Goal: Transaction & Acquisition: Purchase product/service

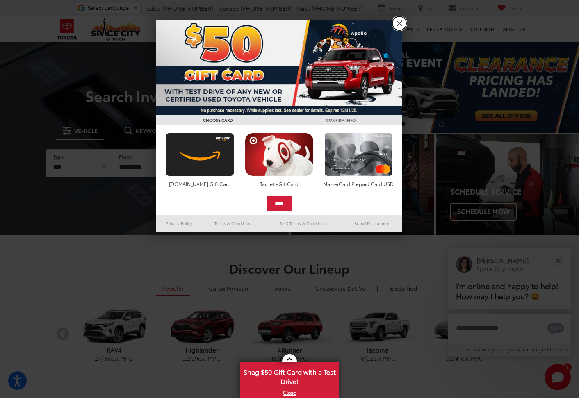
click at [398, 23] on link "X" at bounding box center [399, 23] width 14 height 14
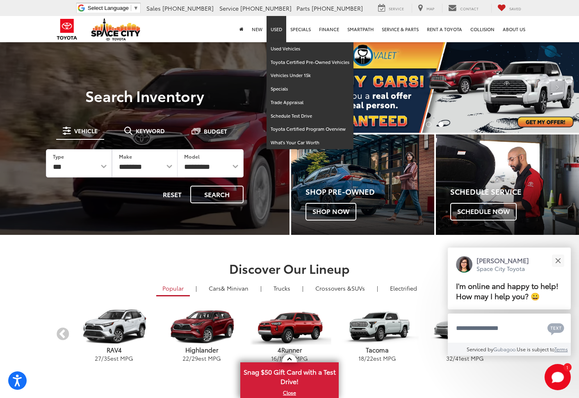
click at [280, 32] on link "Used" at bounding box center [277, 29] width 20 height 26
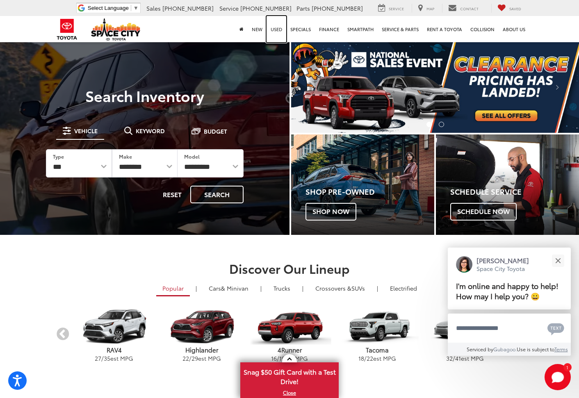
click at [276, 29] on link "Used" at bounding box center [277, 29] width 20 height 26
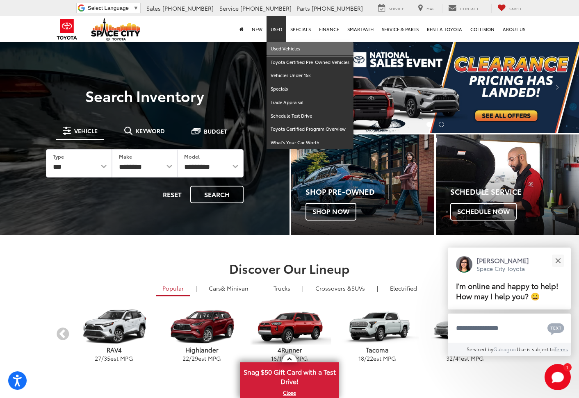
click at [280, 48] on link "Used Vehicles" at bounding box center [310, 49] width 87 height 14
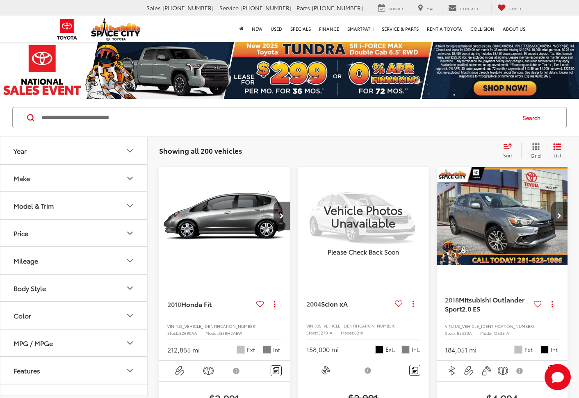
scroll to position [41, 0]
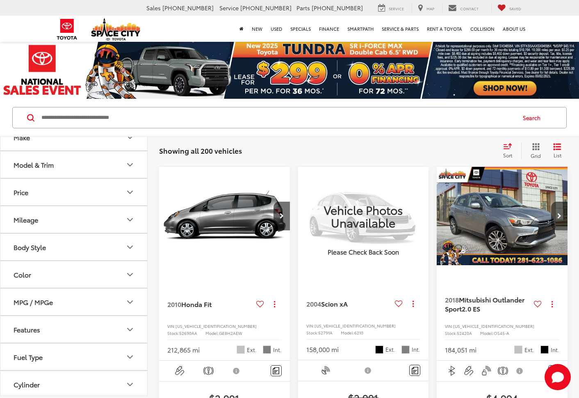
click at [102, 191] on button "Price" at bounding box center [74, 192] width 148 height 27
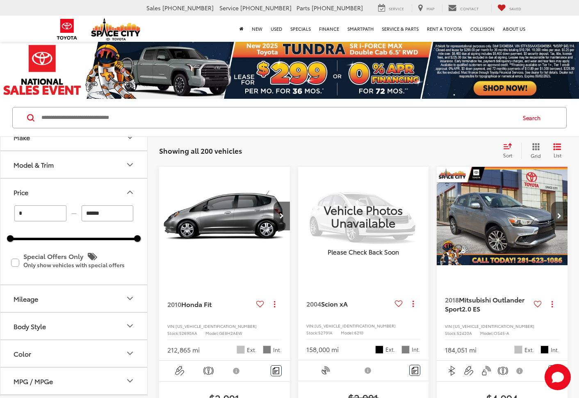
click at [108, 214] on input "******" at bounding box center [108, 213] width 52 height 16
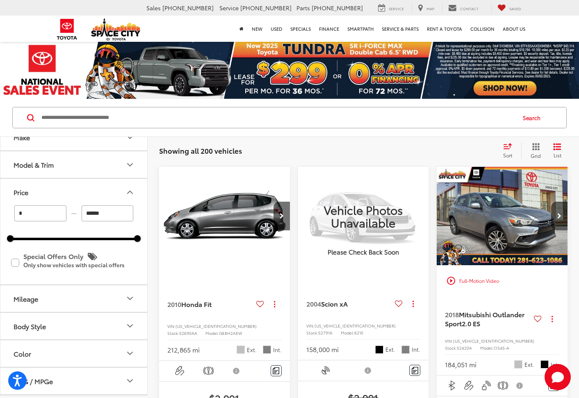
click at [82, 214] on input "******" at bounding box center [108, 213] width 52 height 16
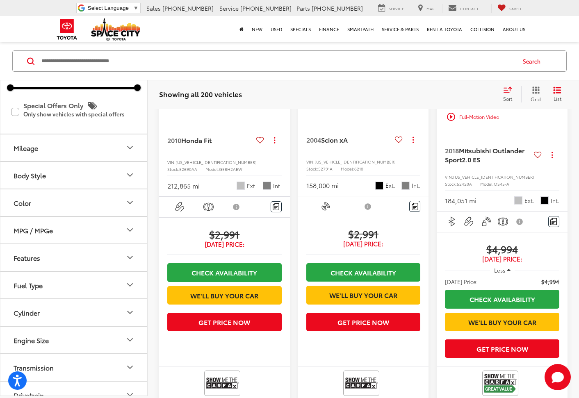
scroll to position [53, 0]
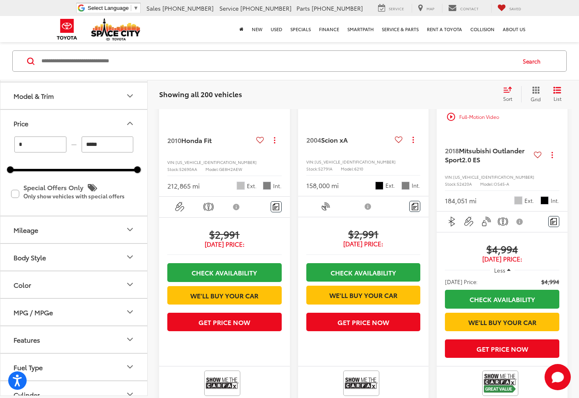
click at [102, 228] on button "Mileage" at bounding box center [74, 230] width 148 height 27
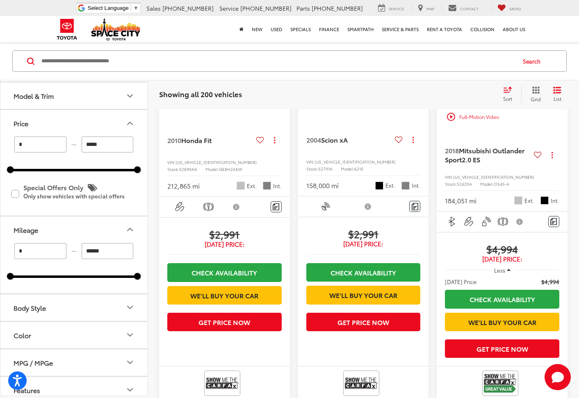
type input "******"
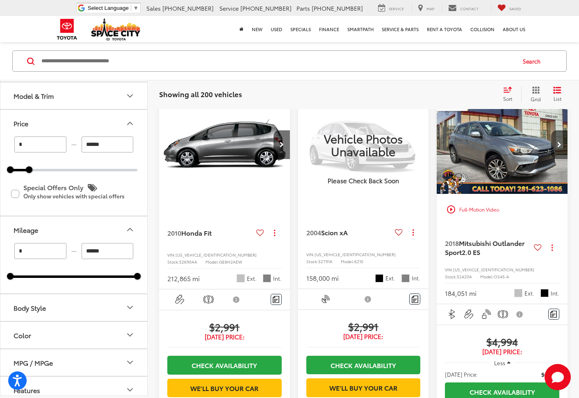
click at [109, 252] on input "******" at bounding box center [108, 251] width 52 height 16
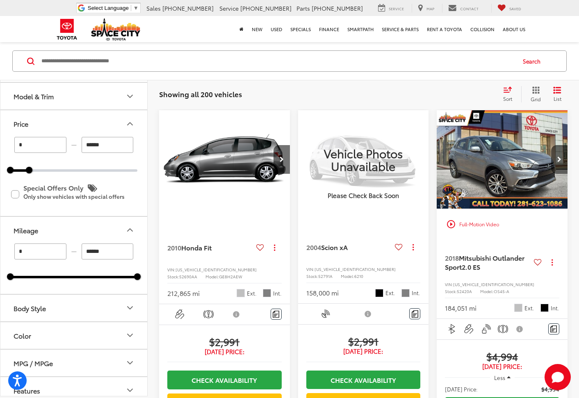
type input "*****"
drag, startPoint x: 111, startPoint y: 252, endPoint x: 76, endPoint y: 251, distance: 35.3
click at [76, 251] on div "***** — ******" at bounding box center [73, 252] width 127 height 16
click at [107, 253] on input "******" at bounding box center [108, 252] width 52 height 16
drag, startPoint x: 108, startPoint y: 251, endPoint x: 83, endPoint y: 251, distance: 25.4
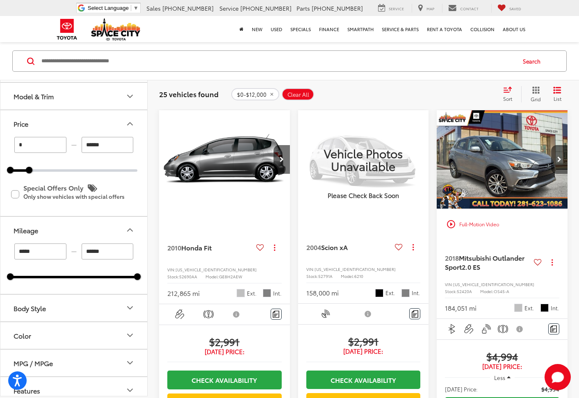
click at [88, 251] on input "******" at bounding box center [108, 252] width 52 height 16
click at [83, 251] on input "******" at bounding box center [108, 252] width 52 height 16
type input "*"
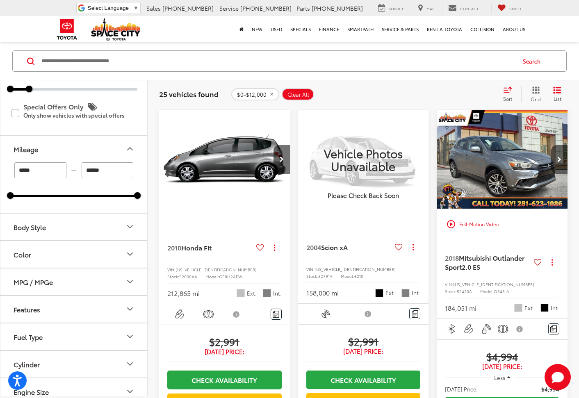
scroll to position [135, 0]
type input "******"
click at [82, 251] on button "Color" at bounding box center [74, 253] width 148 height 27
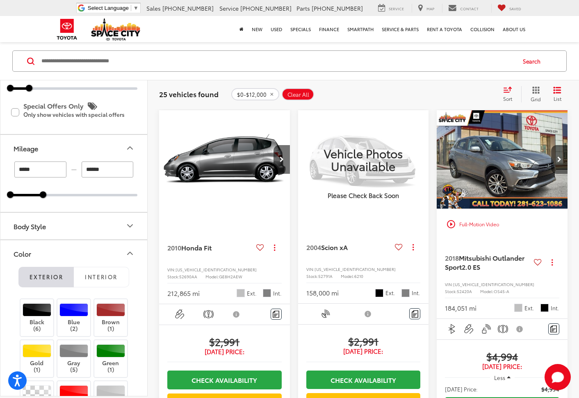
click at [82, 251] on button "Color" at bounding box center [74, 253] width 148 height 27
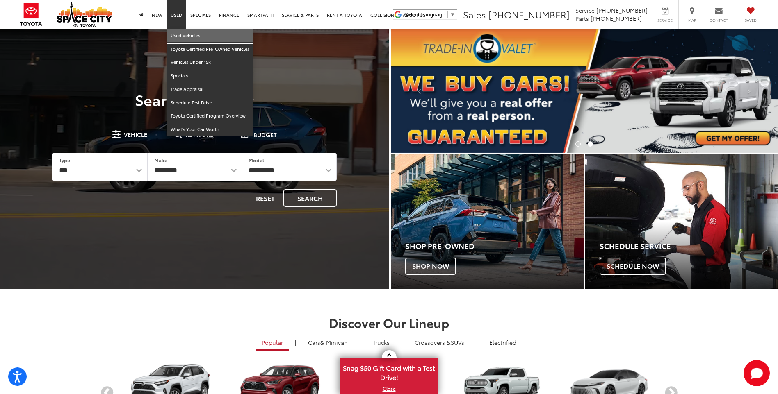
click at [187, 37] on link "Used Vehicles" at bounding box center [209, 36] width 87 height 14
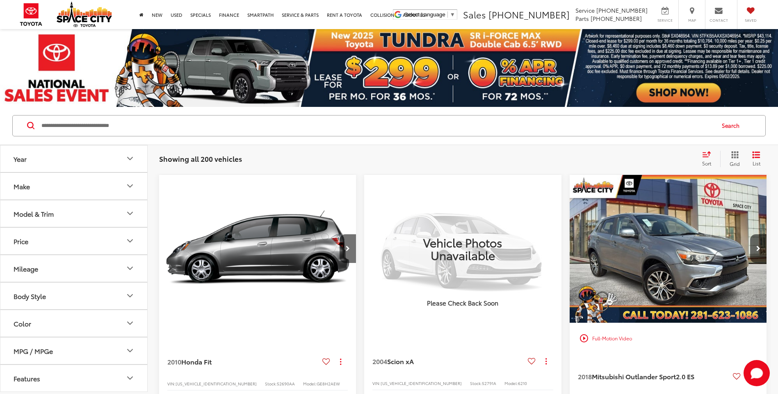
click at [111, 241] on button "Price" at bounding box center [74, 241] width 148 height 27
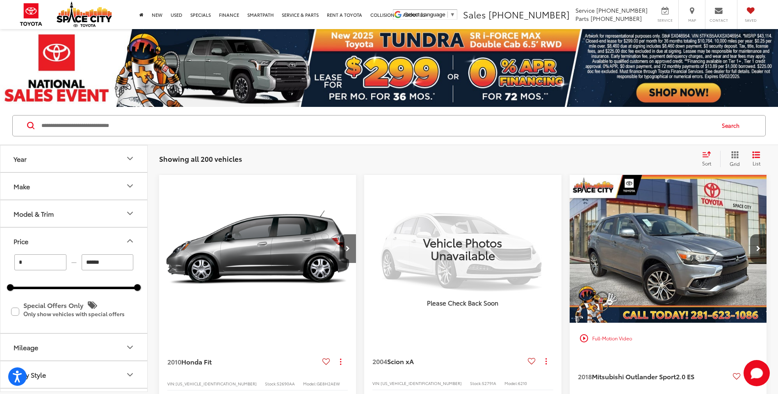
click at [106, 268] on input "******" at bounding box center [108, 263] width 52 height 16
drag, startPoint x: 108, startPoint y: 263, endPoint x: 80, endPoint y: 265, distance: 28.4
click at [80, 265] on div "* — ******" at bounding box center [73, 263] width 127 height 16
type input "******"
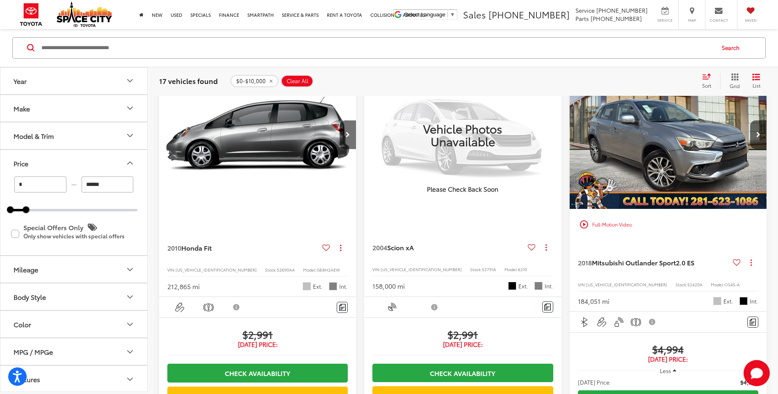
scroll to position [41, 0]
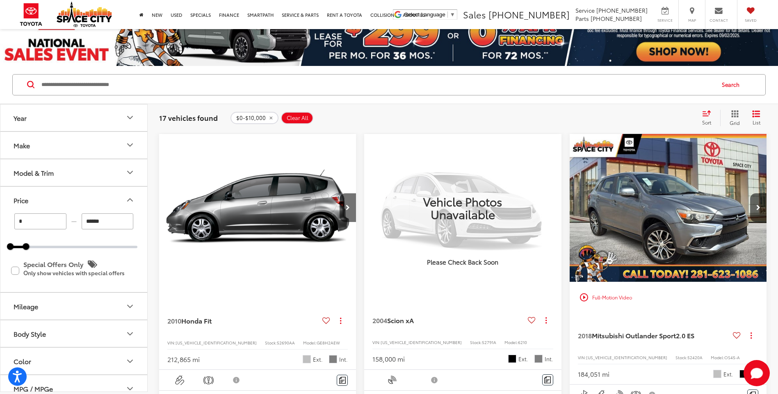
click at [695, 229] on img "2018 Mitsubishi Outlander Sport 2.0 ES 0" at bounding box center [668, 208] width 198 height 149
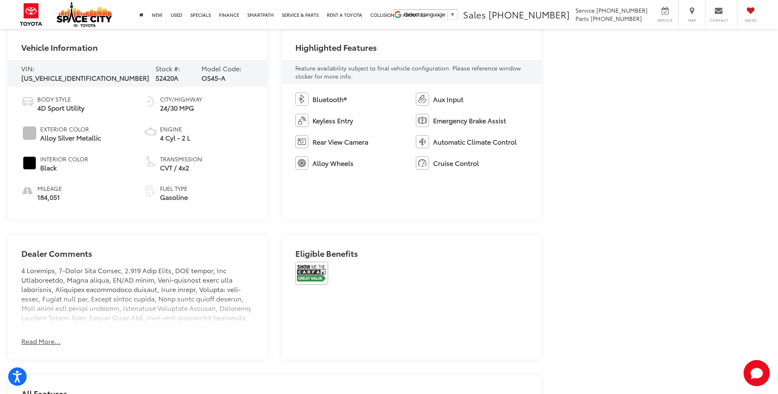
scroll to position [410, 0]
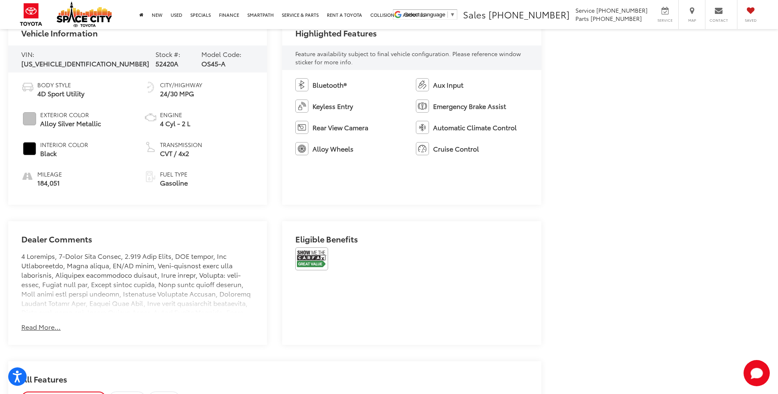
click at [32, 325] on button "Read More..." at bounding box center [40, 327] width 39 height 9
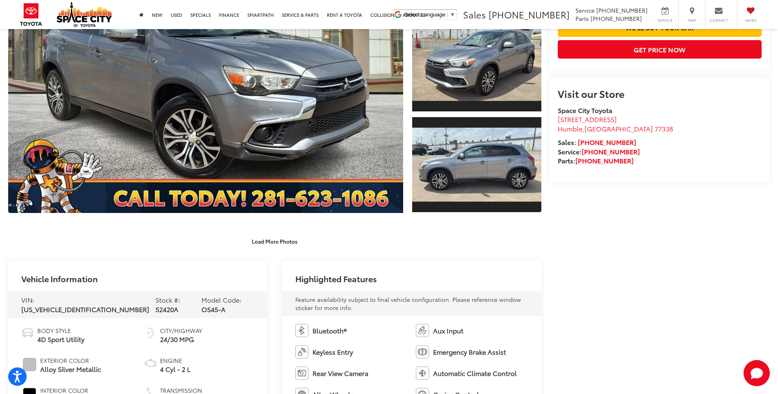
scroll to position [205, 0]
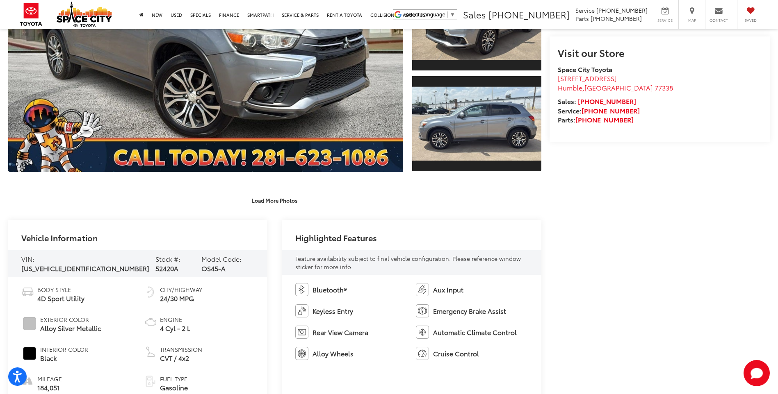
click at [98, 264] on span "[US_VEHICLE_IDENTIFICATION_NUMBER]" at bounding box center [85, 268] width 128 height 9
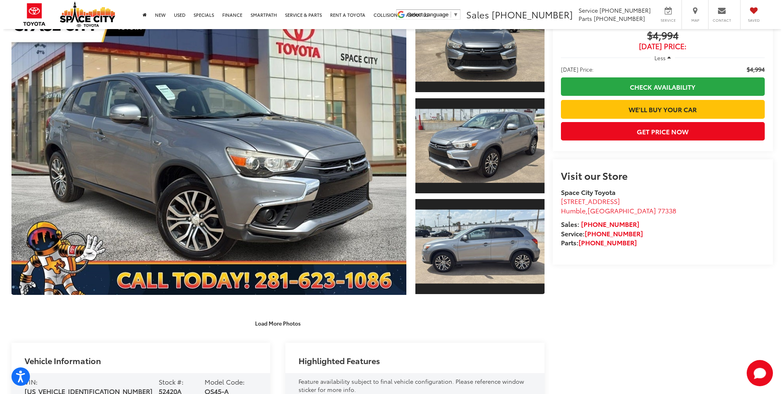
scroll to position [41, 0]
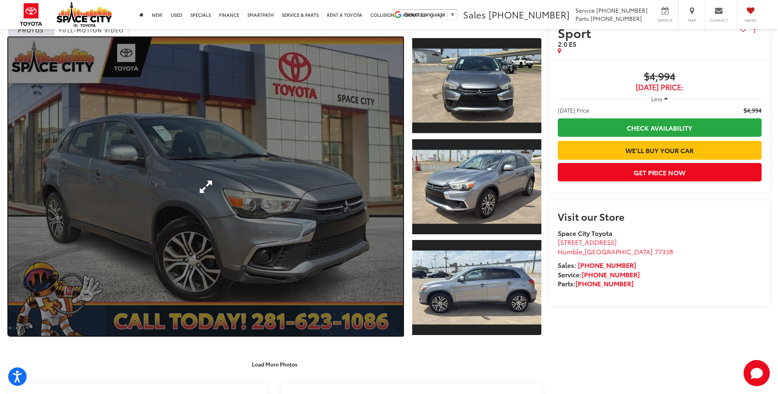
click at [135, 258] on link "Expand Photo 0" at bounding box center [205, 186] width 395 height 299
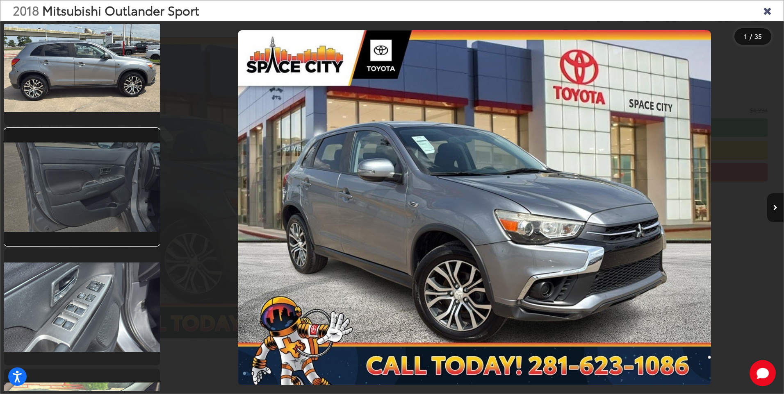
click at [114, 203] on link at bounding box center [82, 187] width 156 height 117
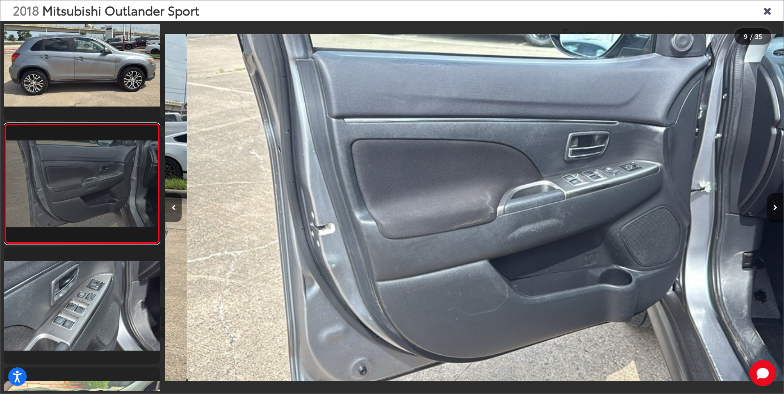
scroll to position [0, 4947]
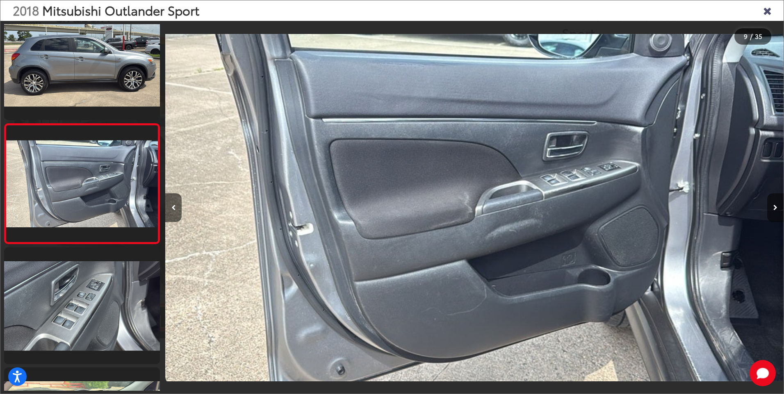
click at [775, 207] on icon "Next image" at bounding box center [775, 208] width 4 height 6
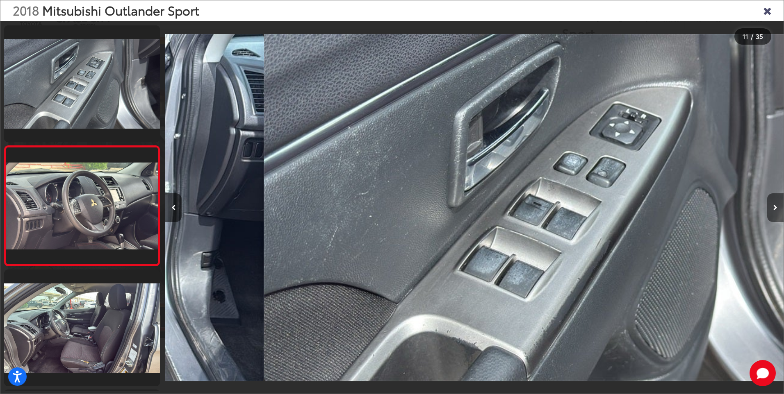
scroll to position [1103, 0]
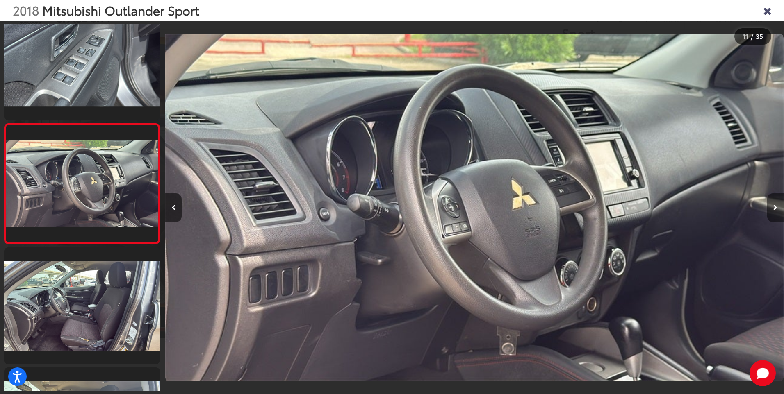
click at [775, 206] on icon "Next image" at bounding box center [775, 208] width 4 height 6
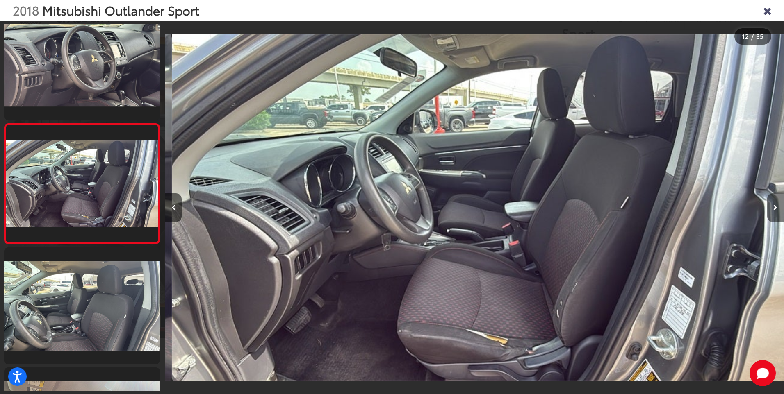
scroll to position [0, 6802]
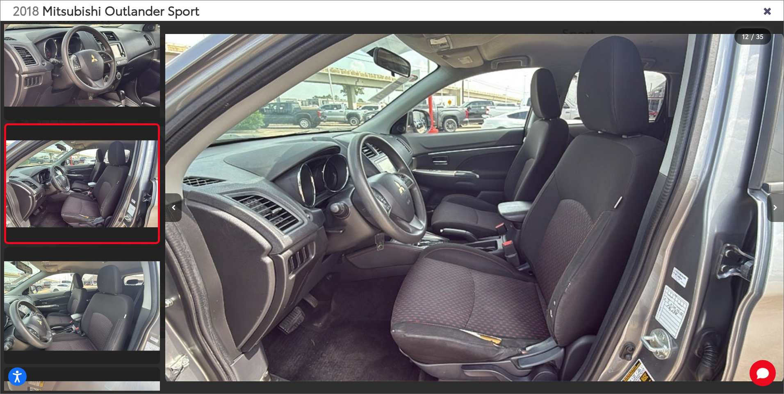
click at [775, 206] on icon "Next image" at bounding box center [775, 208] width 4 height 6
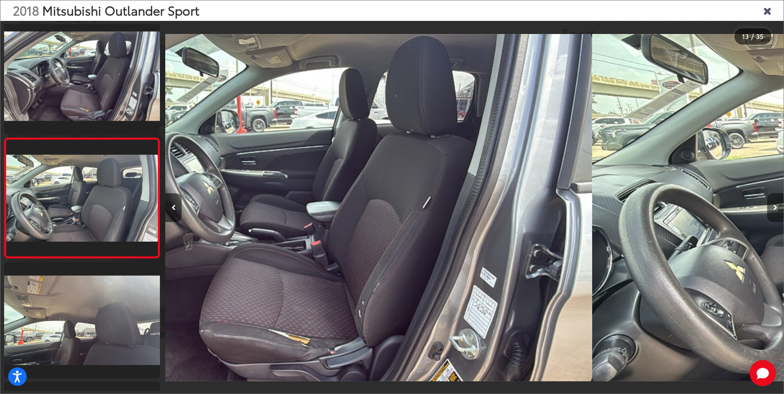
scroll to position [1343, 0]
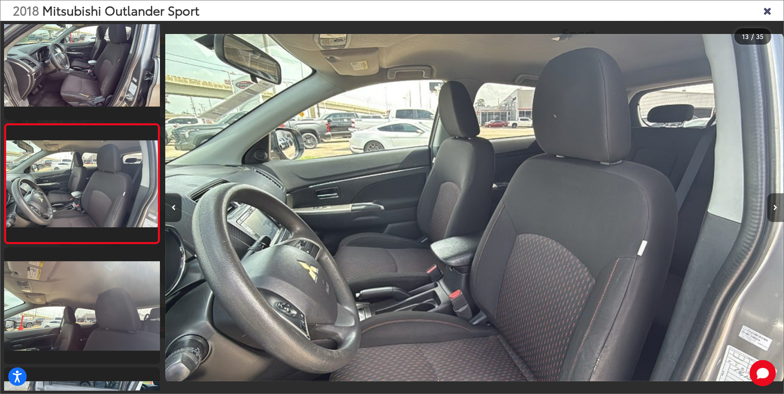
click at [775, 206] on icon "Next image" at bounding box center [775, 208] width 4 height 6
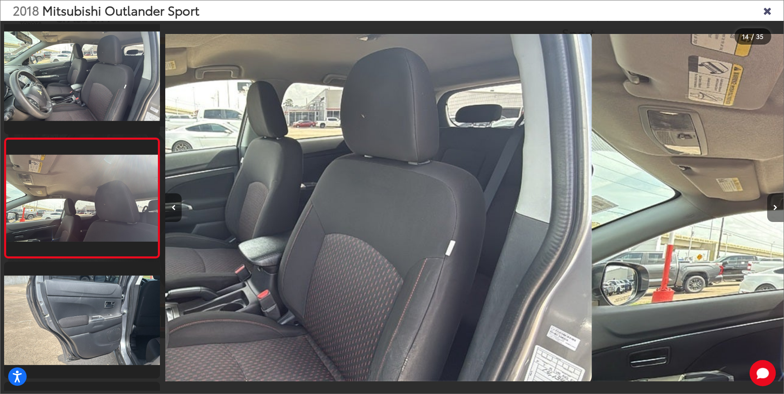
scroll to position [1463, 0]
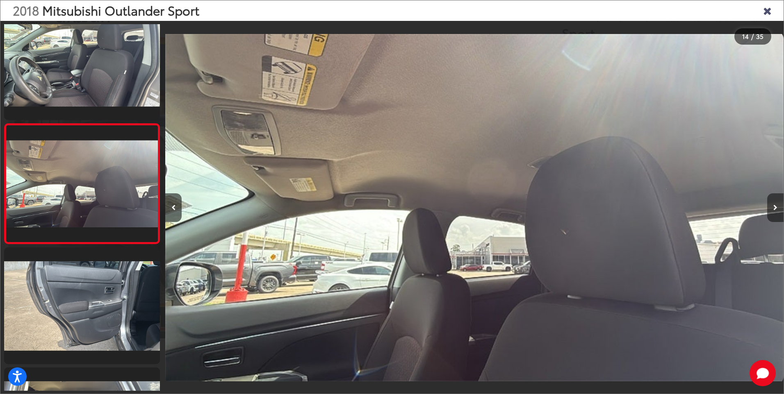
click at [775, 206] on icon "Next image" at bounding box center [775, 208] width 4 height 6
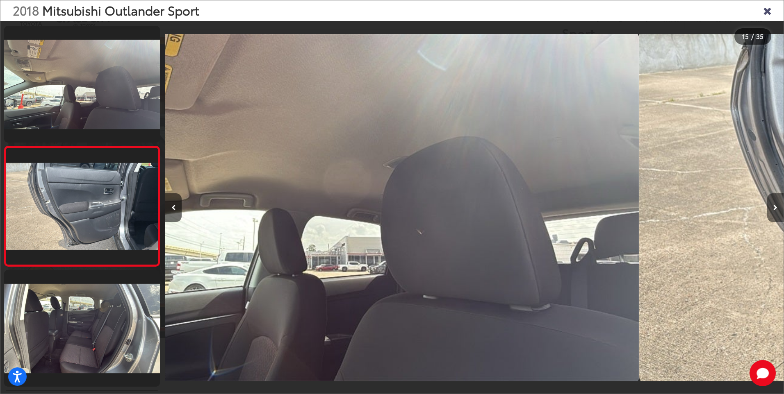
scroll to position [0, 0]
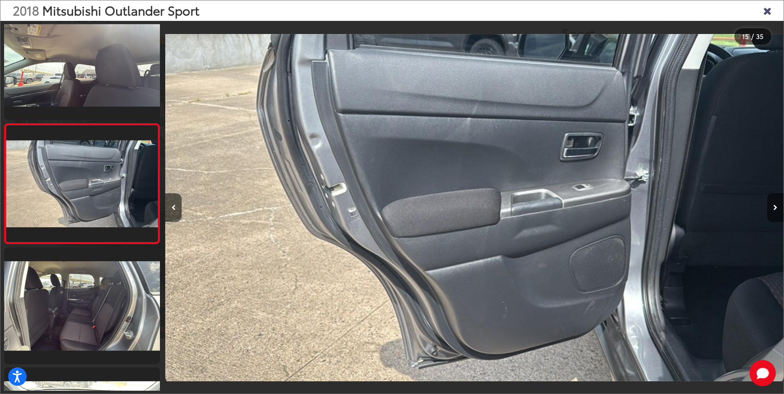
click at [775, 206] on icon "Next image" at bounding box center [775, 208] width 4 height 6
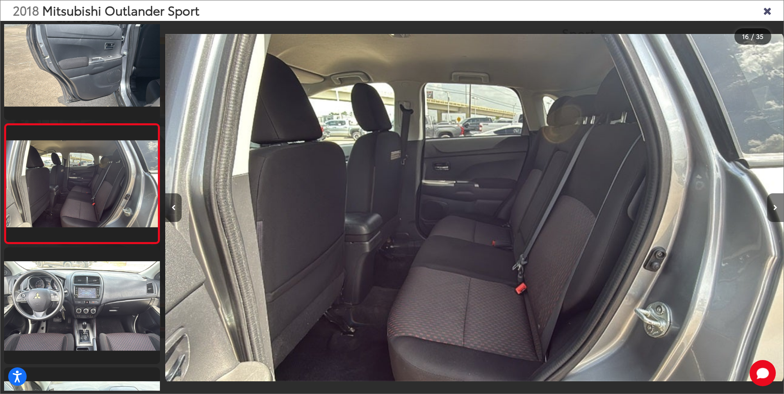
click at [775, 206] on icon "Next image" at bounding box center [775, 208] width 4 height 6
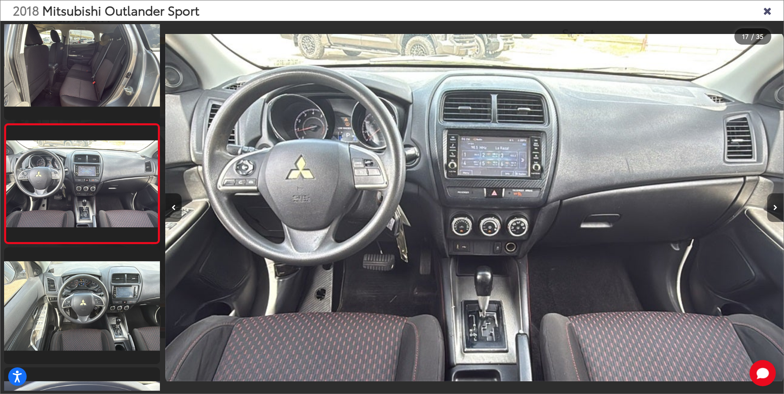
click at [775, 206] on icon "Next image" at bounding box center [775, 208] width 4 height 6
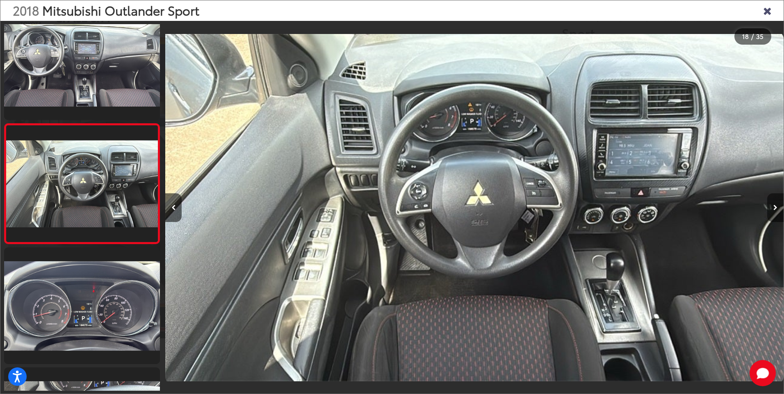
click at [775, 206] on icon "Next image" at bounding box center [775, 208] width 4 height 6
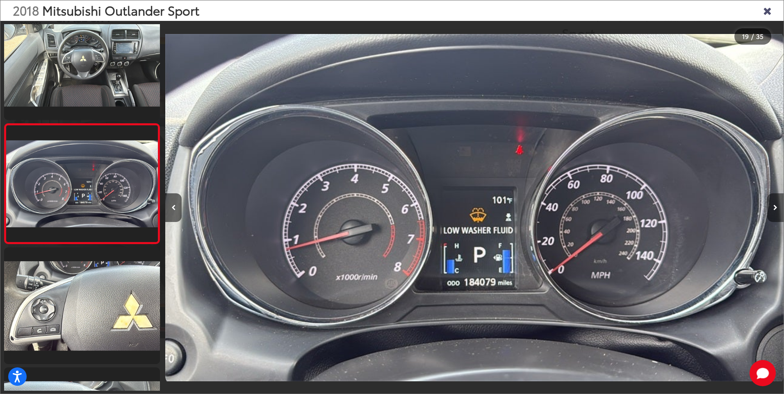
click at [775, 206] on icon "Next image" at bounding box center [775, 208] width 4 height 6
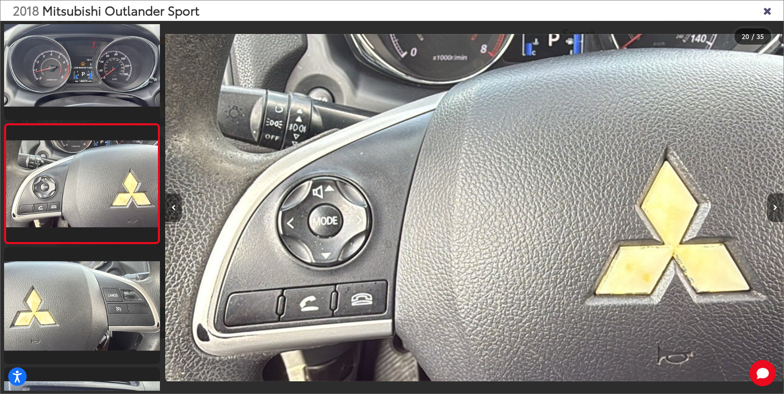
click at [775, 206] on icon "Next image" at bounding box center [775, 208] width 4 height 6
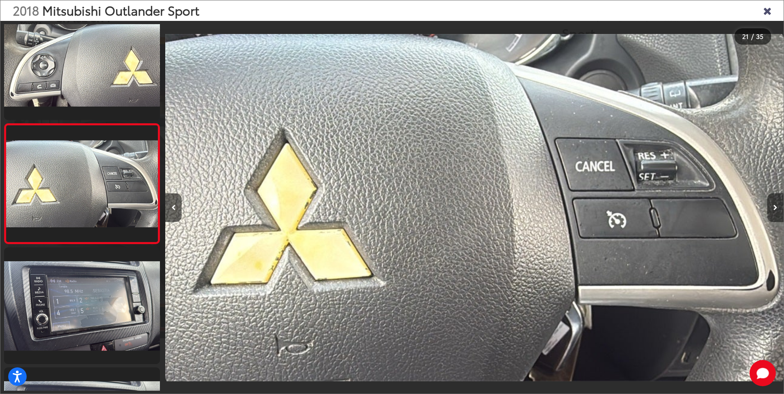
click at [775, 206] on icon "Next image" at bounding box center [775, 208] width 4 height 6
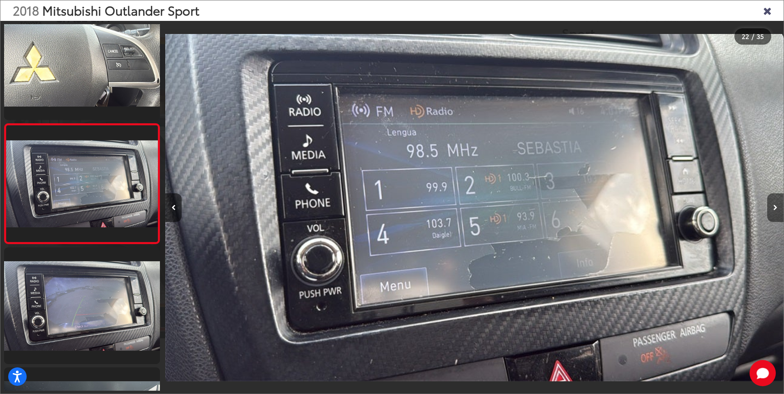
click at [775, 206] on icon "Next image" at bounding box center [775, 208] width 4 height 6
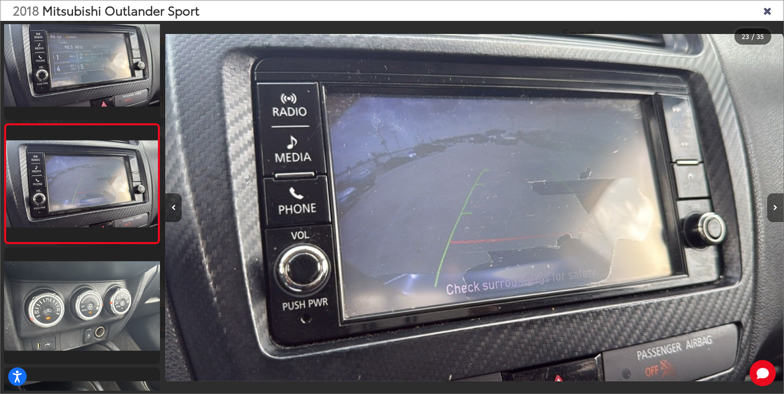
click at [775, 206] on icon "Next image" at bounding box center [775, 208] width 4 height 6
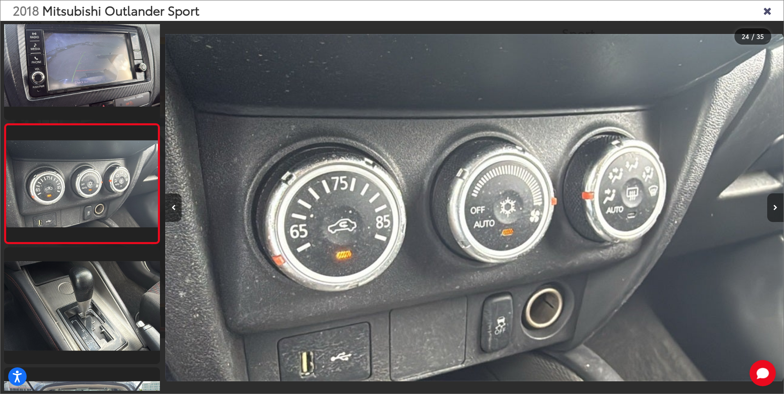
click at [775, 206] on icon "Next image" at bounding box center [775, 208] width 4 height 6
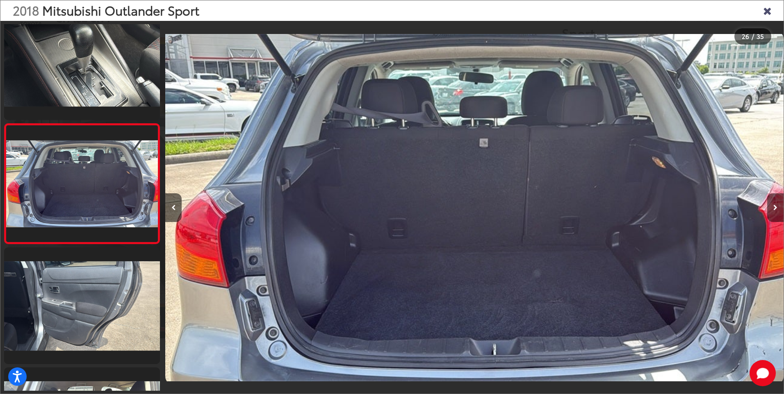
click at [775, 206] on icon "Next image" at bounding box center [775, 208] width 4 height 6
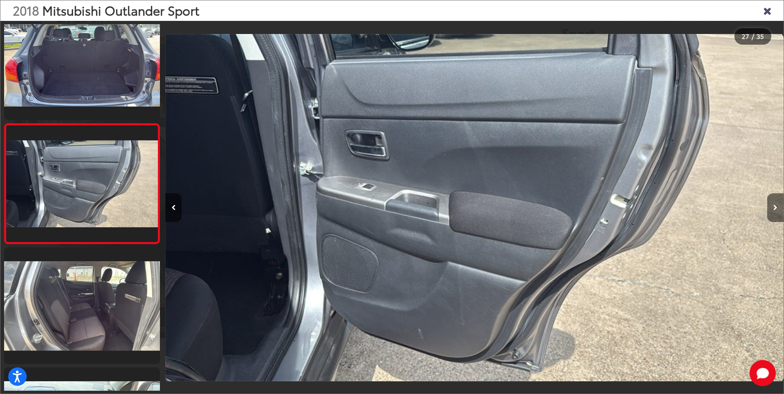
click at [775, 205] on icon "Next image" at bounding box center [775, 208] width 4 height 6
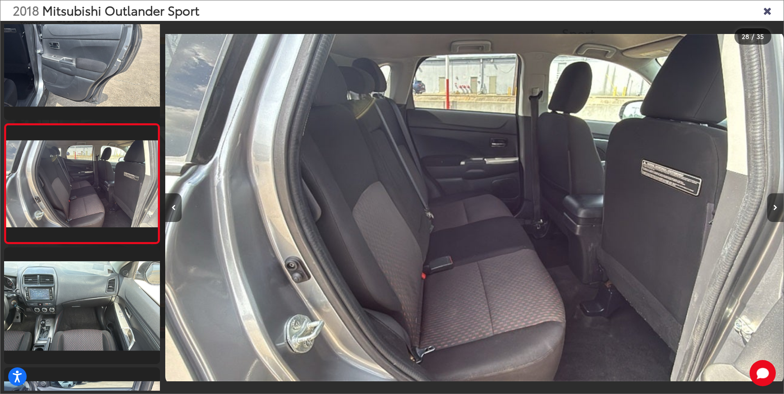
click at [775, 205] on icon "Next image" at bounding box center [775, 208] width 4 height 6
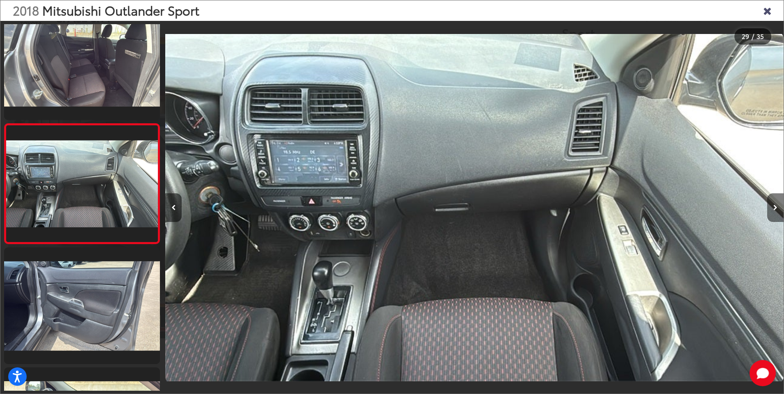
click at [775, 205] on icon "Next image" at bounding box center [775, 208] width 4 height 6
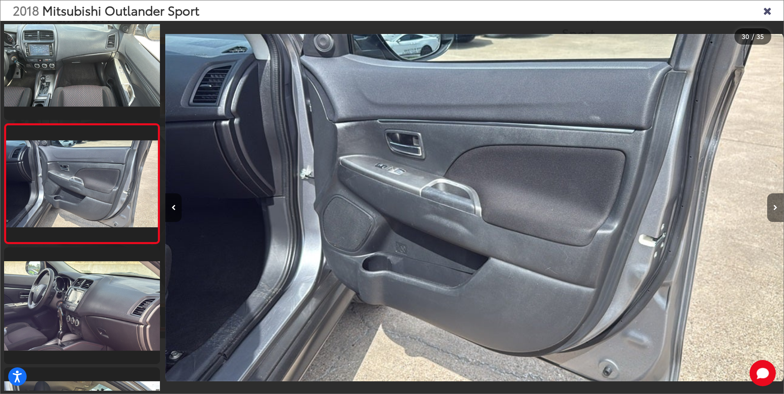
click at [775, 205] on icon "Next image" at bounding box center [775, 208] width 4 height 6
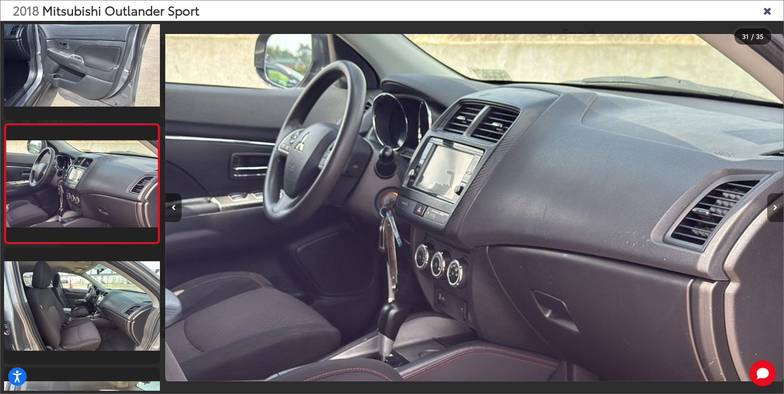
click at [775, 205] on icon "Next image" at bounding box center [775, 208] width 4 height 6
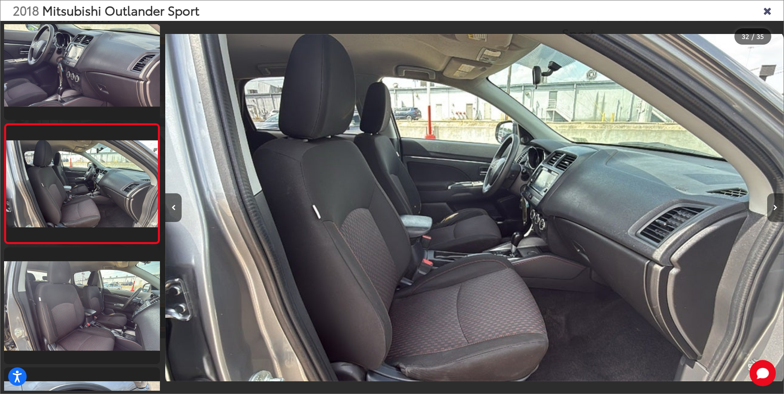
click at [775, 205] on icon "Next image" at bounding box center [775, 208] width 4 height 6
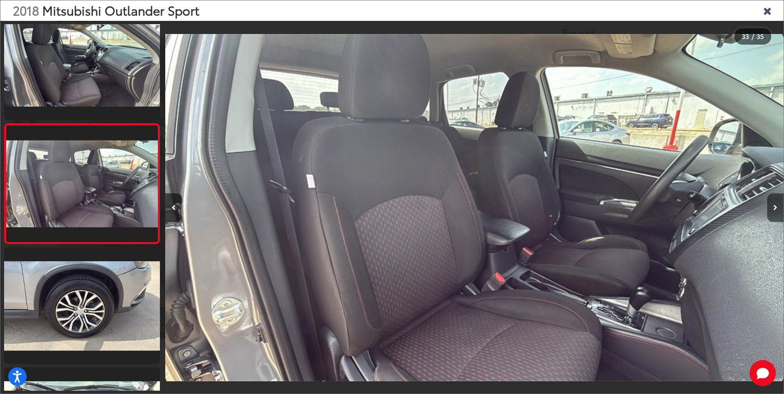
click at [775, 205] on icon "Next image" at bounding box center [775, 208] width 4 height 6
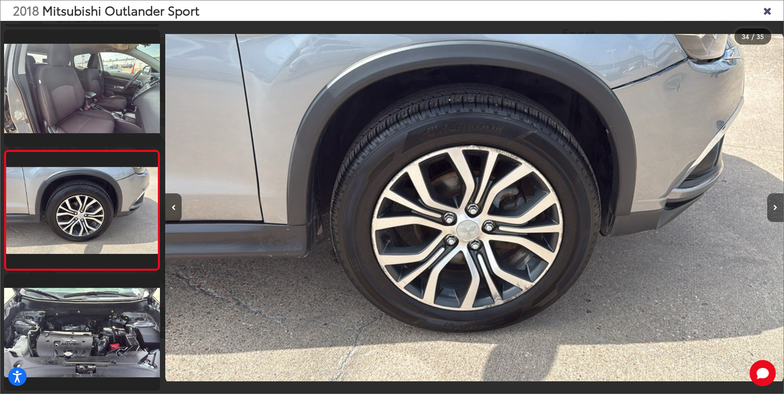
click at [775, 205] on icon "Next image" at bounding box center [775, 208] width 4 height 6
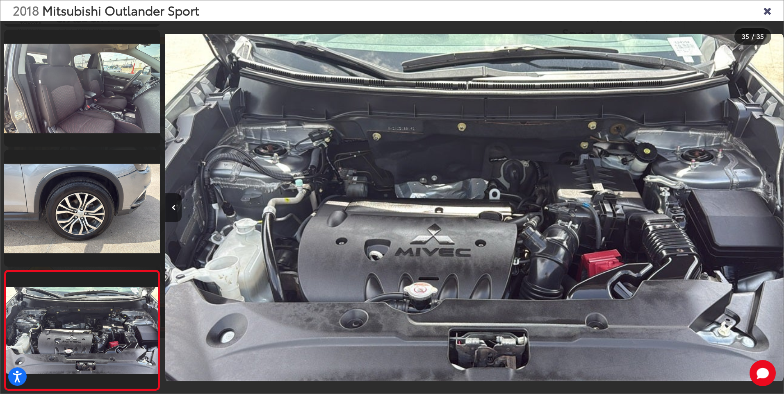
click at [775, 205] on div at bounding box center [706, 208] width 155 height 374
click at [765, 12] on icon "Close gallery" at bounding box center [767, 10] width 8 height 11
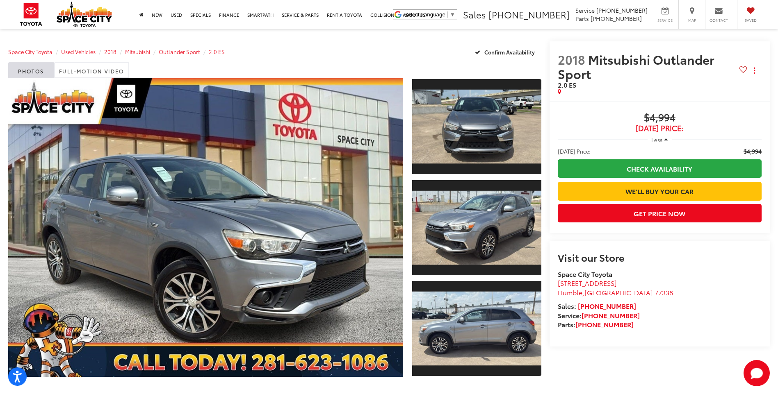
click at [591, 75] on span "2018 Mitsubishi Outlander Sport" at bounding box center [649, 66] width 182 height 29
click at [583, 74] on span "Mitsubishi Outlander Sport" at bounding box center [636, 66] width 157 height 32
click at [562, 60] on span "2018" at bounding box center [571, 59] width 27 height 18
click at [593, 71] on span "Mitsubishi Outlander Sport" at bounding box center [636, 66] width 157 height 32
drag, startPoint x: 592, startPoint y: 72, endPoint x: 581, endPoint y: 69, distance: 10.9
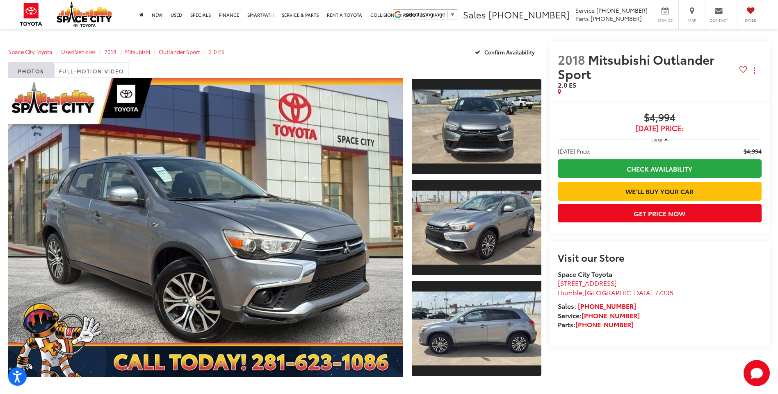
click at [581, 69] on span "Mitsubishi Outlander Sport" at bounding box center [636, 66] width 157 height 32
drag, startPoint x: 581, startPoint y: 69, endPoint x: 569, endPoint y: 62, distance: 14.6
click at [574, 65] on span "Mitsubishi Outlander Sport" at bounding box center [636, 66] width 157 height 32
click at [564, 59] on span "2018" at bounding box center [571, 59] width 27 height 18
click at [562, 58] on span "2018" at bounding box center [571, 59] width 27 height 18
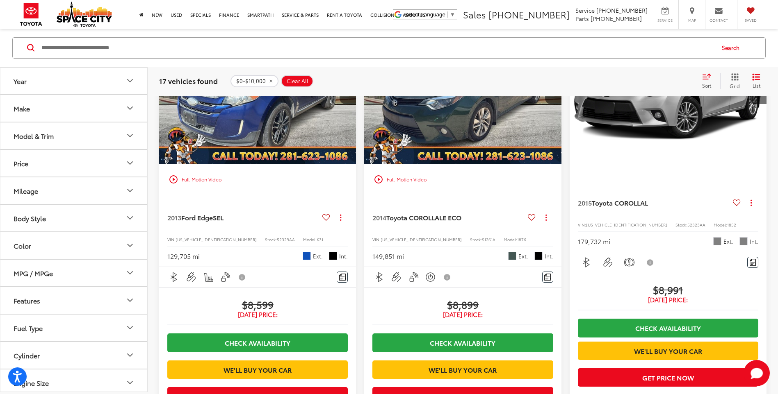
scroll to position [1640, 0]
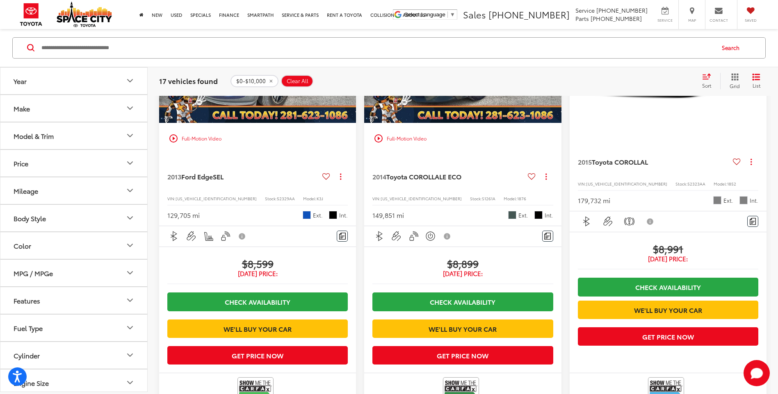
click at [481, 121] on img "2014 Toyota COROLLA LE ECO 0" at bounding box center [463, 49] width 198 height 148
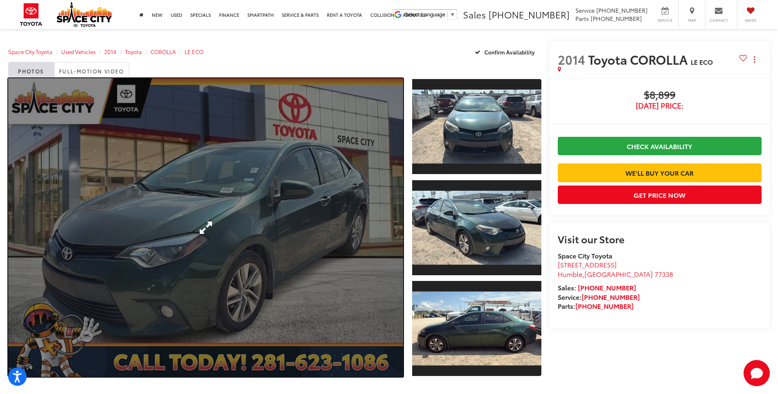
click at [312, 203] on link "Expand Photo 0" at bounding box center [205, 227] width 395 height 299
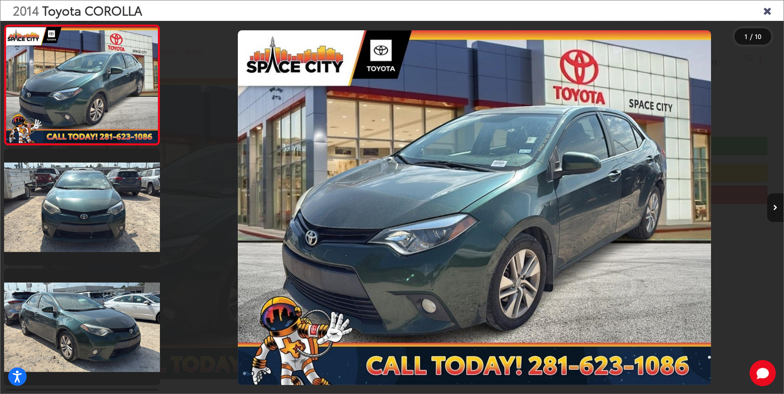
click at [778, 210] on button "Next image" at bounding box center [775, 208] width 16 height 29
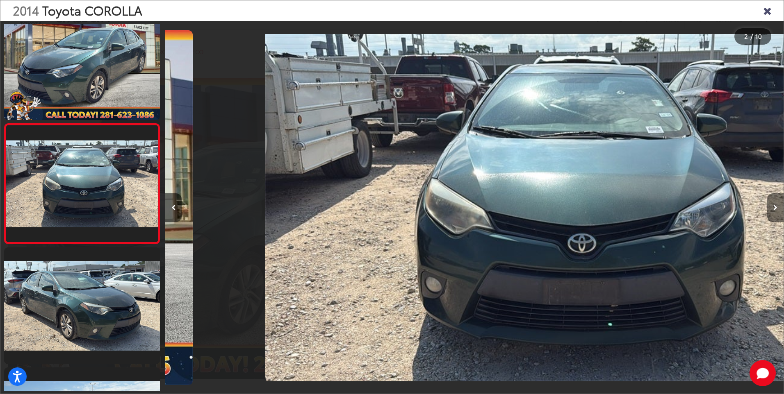
scroll to position [0, 618]
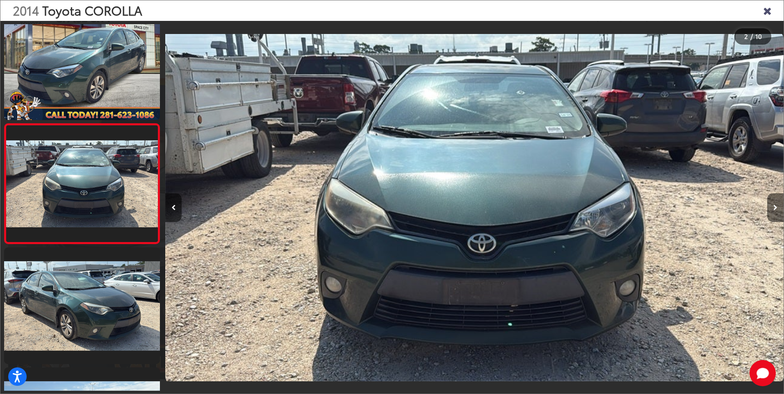
click at [778, 210] on button "Next image" at bounding box center [775, 208] width 16 height 29
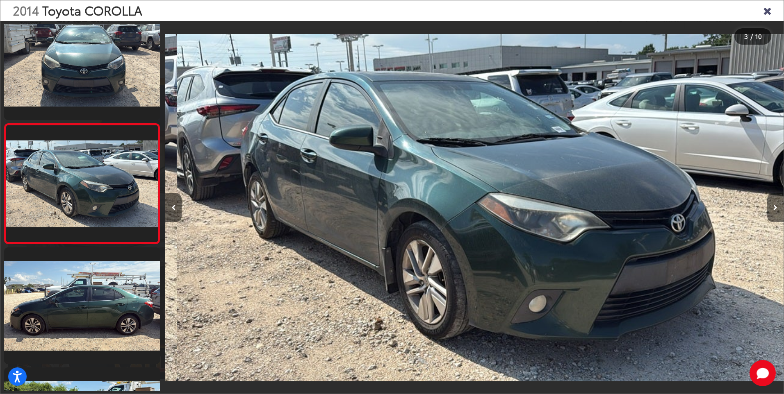
scroll to position [0, 1237]
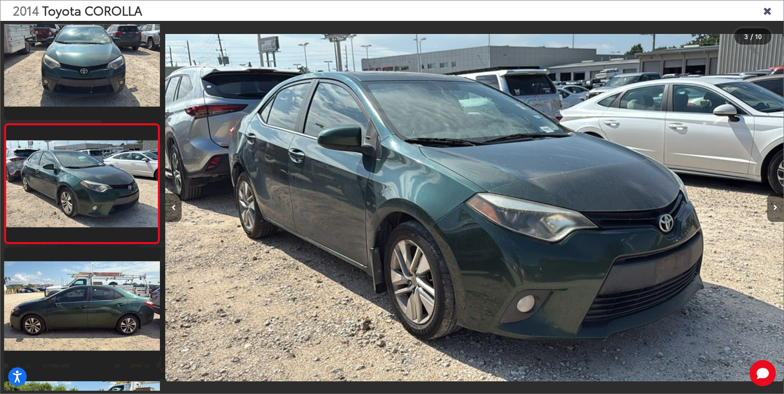
click at [778, 210] on button "Next image" at bounding box center [775, 208] width 16 height 29
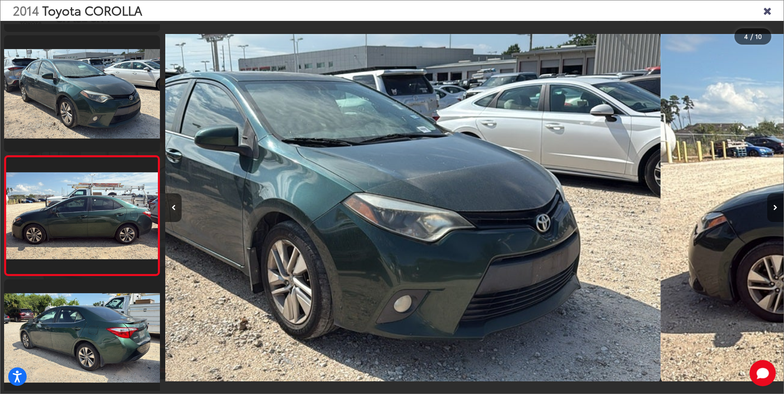
scroll to position [262, 0]
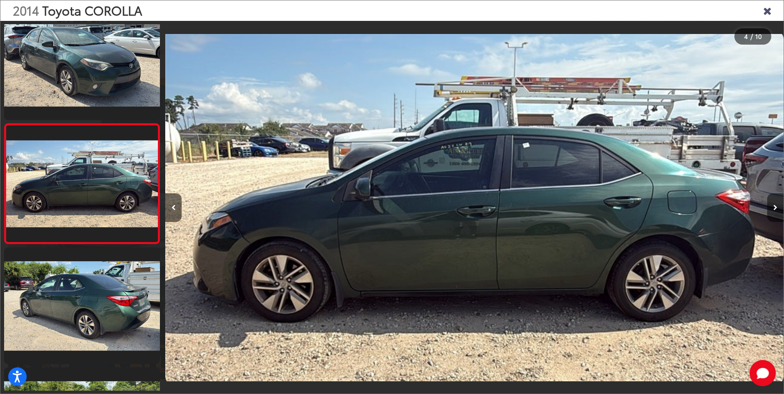
click at [778, 210] on button "Next image" at bounding box center [775, 208] width 16 height 29
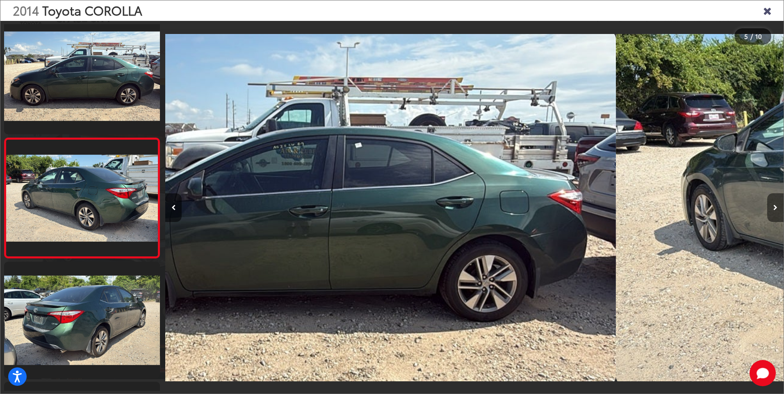
scroll to position [382, 0]
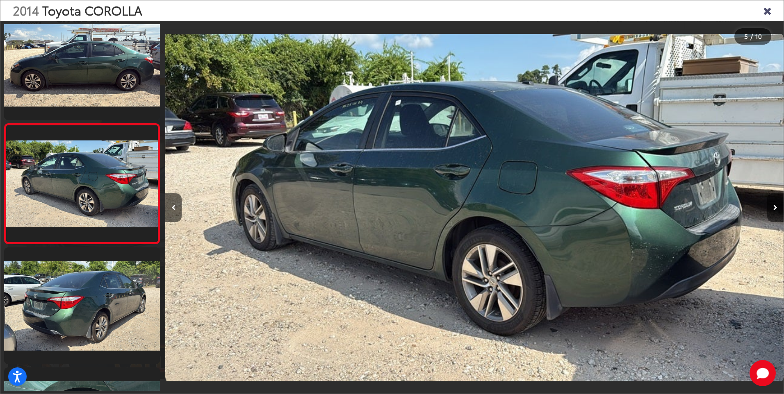
click at [778, 210] on button "Next image" at bounding box center [775, 208] width 16 height 29
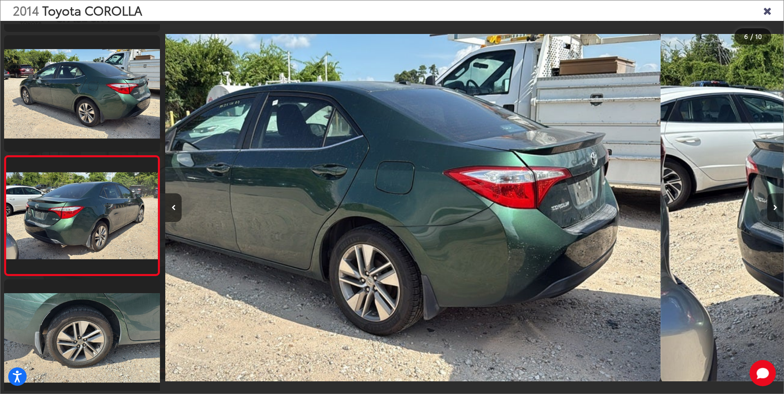
scroll to position [502, 0]
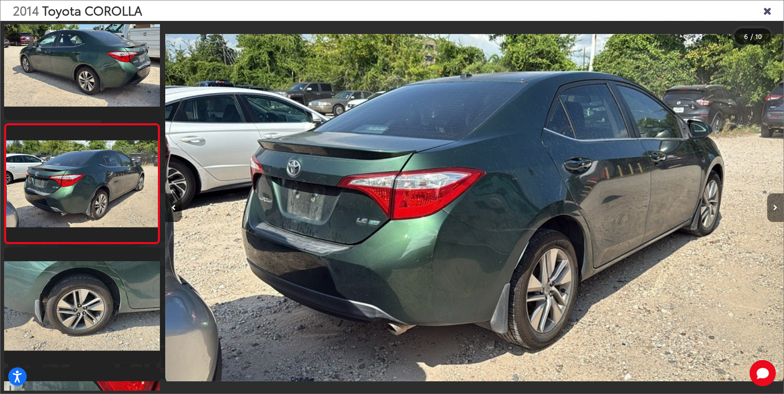
click at [778, 210] on button "Next image" at bounding box center [775, 208] width 16 height 29
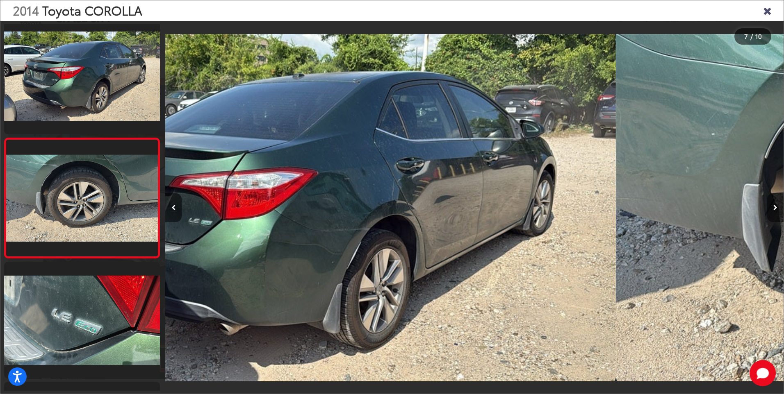
scroll to position [622, 0]
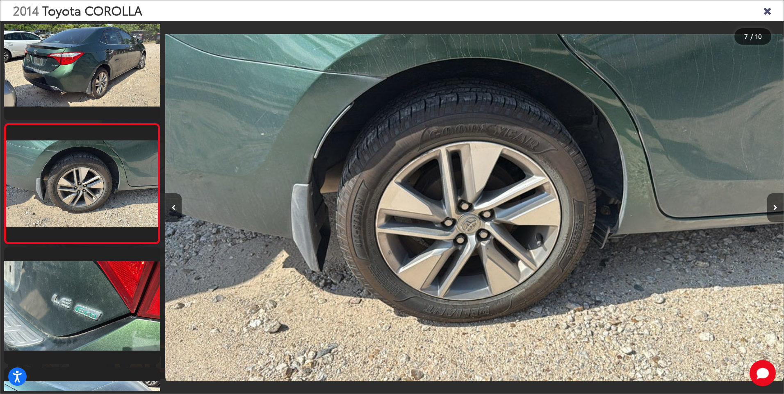
click at [778, 210] on button "Next image" at bounding box center [775, 208] width 16 height 29
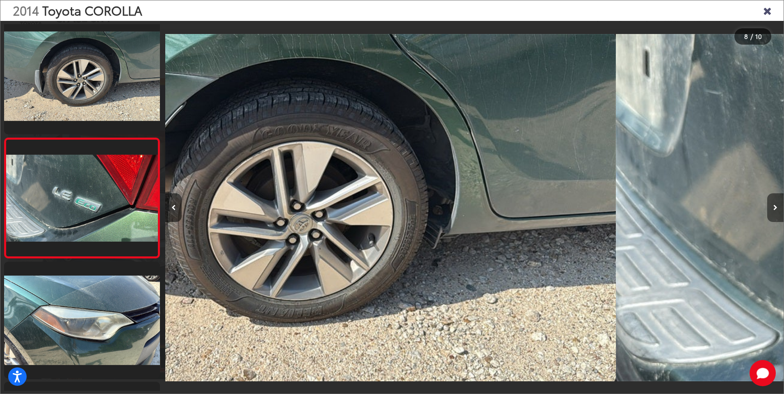
scroll to position [742, 0]
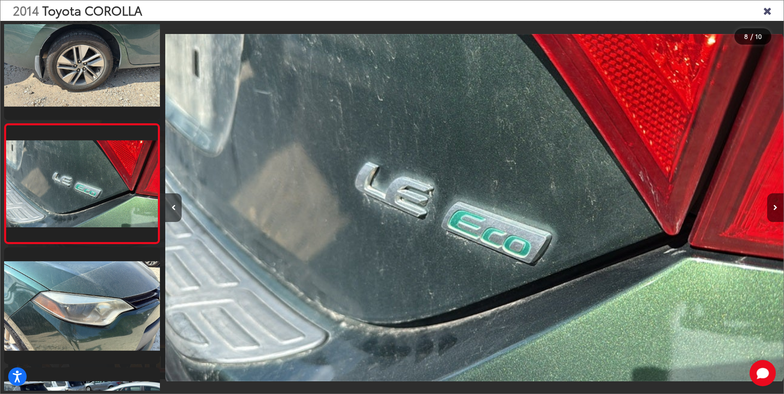
click at [778, 210] on button "Next image" at bounding box center [775, 208] width 16 height 29
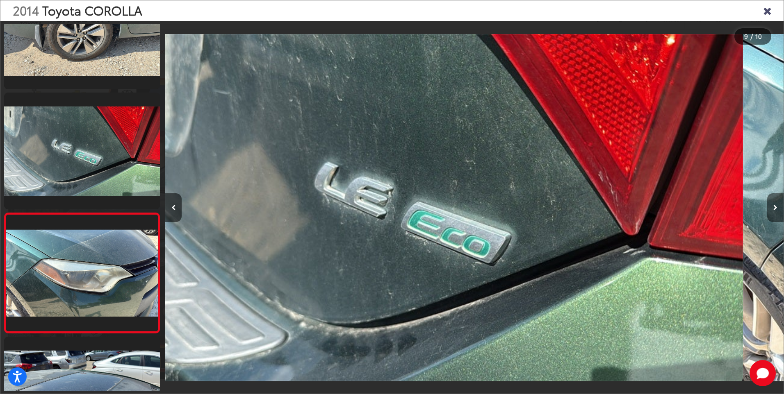
scroll to position [0, 0]
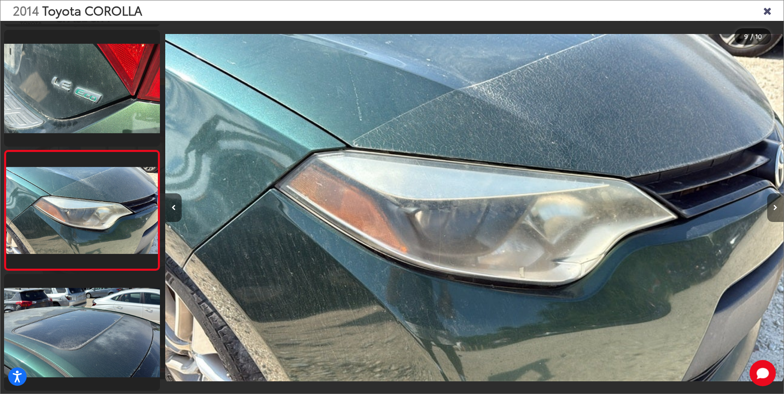
click at [778, 210] on button "Next image" at bounding box center [775, 208] width 16 height 29
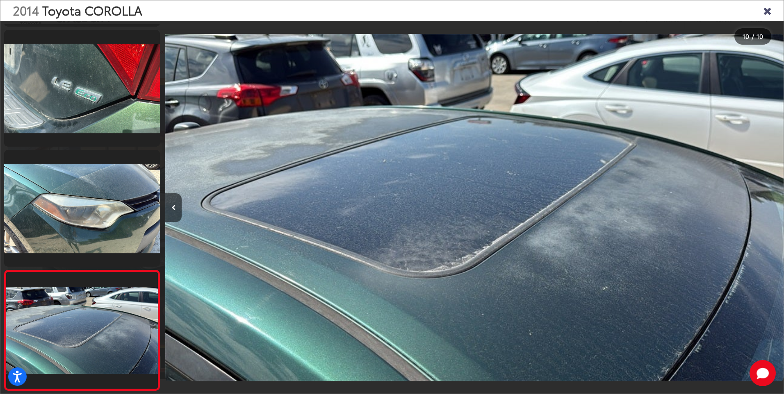
click at [778, 210] on div at bounding box center [706, 208] width 155 height 374
click at [778, 209] on div at bounding box center [706, 208] width 155 height 374
click at [769, 13] on icon "Close gallery" at bounding box center [767, 10] width 8 height 11
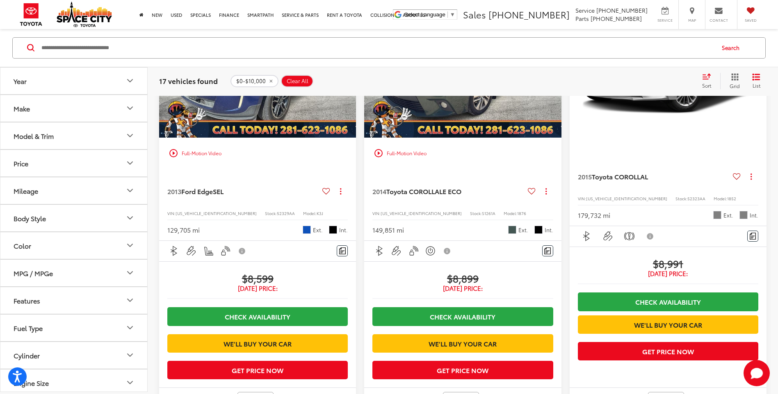
scroll to position [1599, 0]
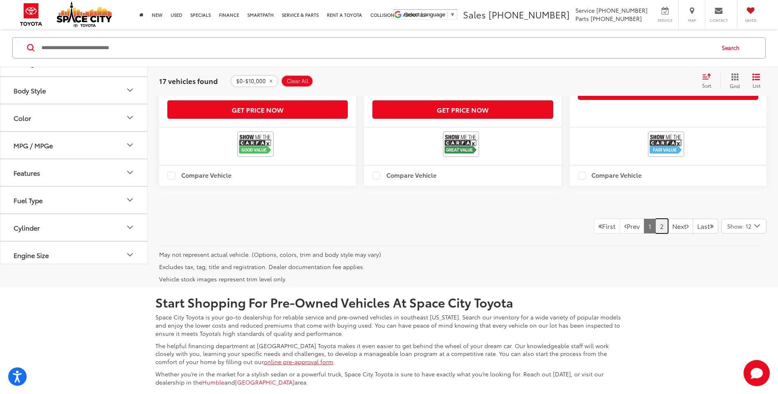
click at [655, 234] on link "2" at bounding box center [661, 226] width 13 height 15
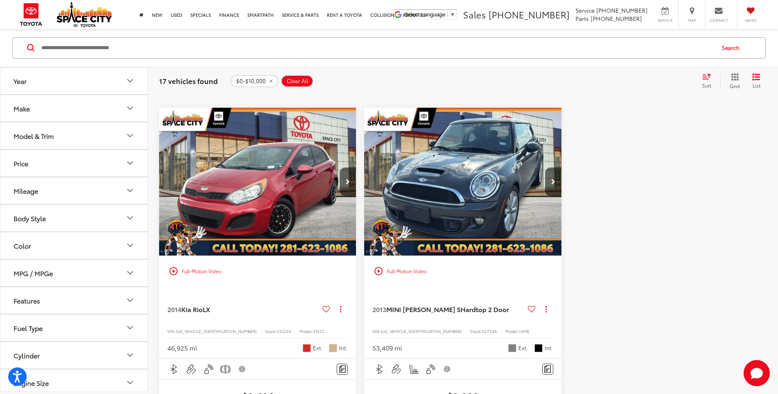
scroll to position [570, 0]
